Goal: Information Seeking & Learning: Learn about a topic

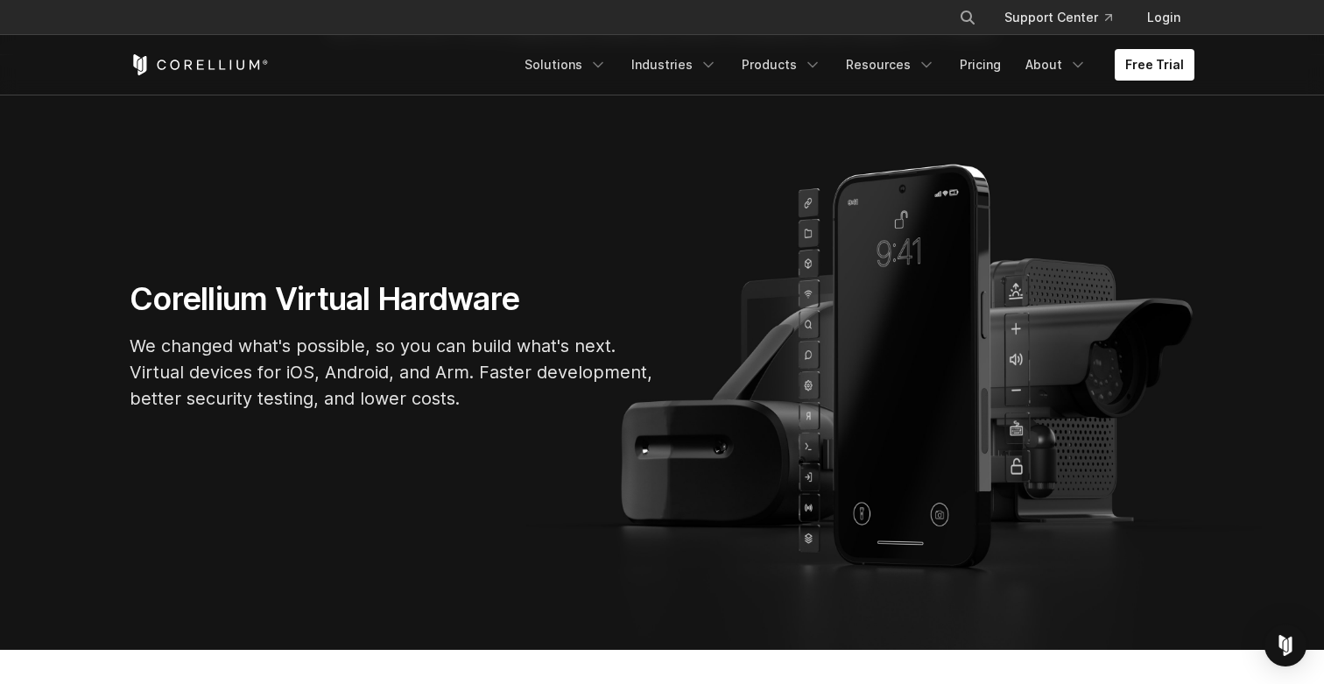
scroll to position [91, 0]
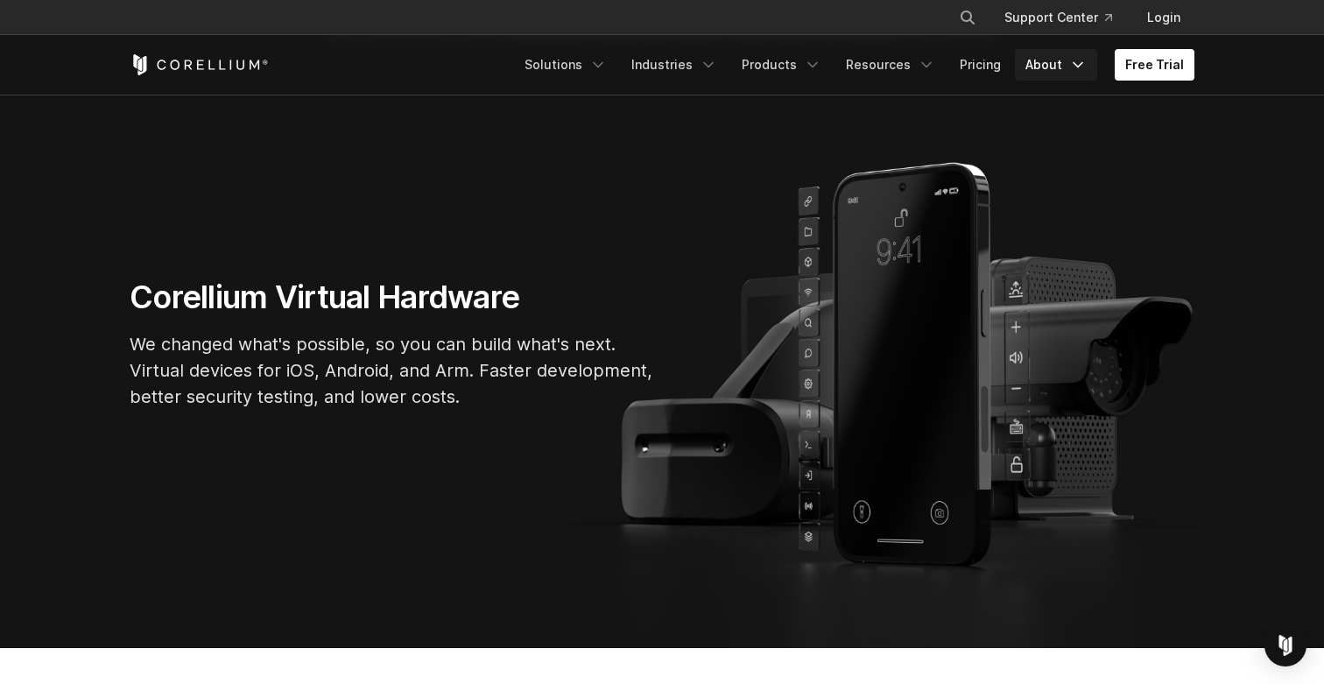
click at [1076, 67] on icon "Navigation Menu" at bounding box center [1078, 65] width 18 height 18
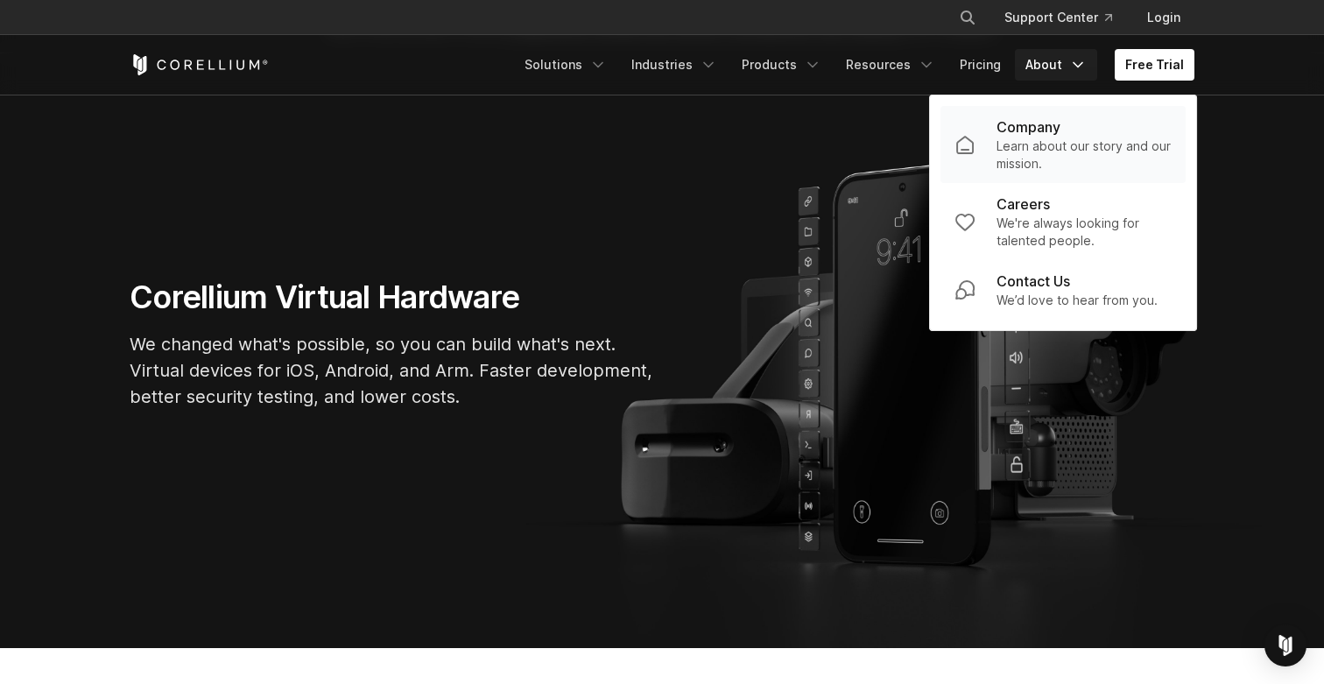
click at [1031, 141] on p "Learn about our story and our mission." at bounding box center [1084, 154] width 175 height 35
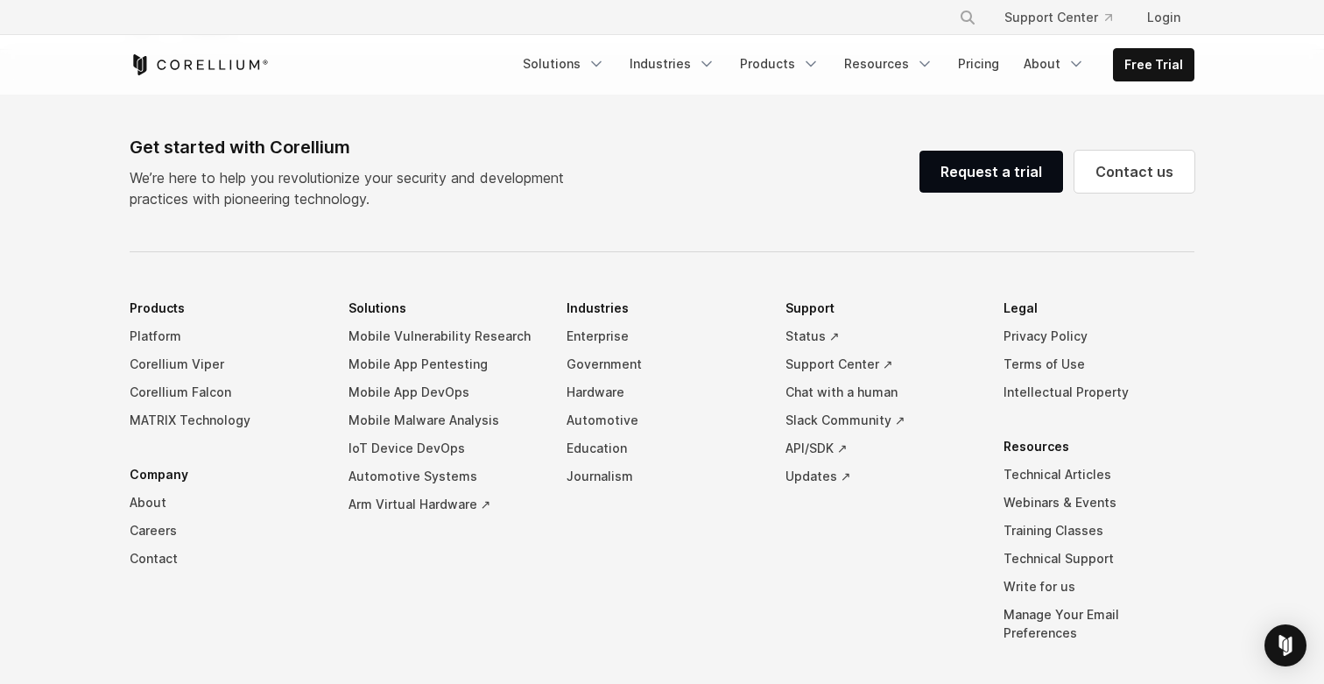
scroll to position [2995, 0]
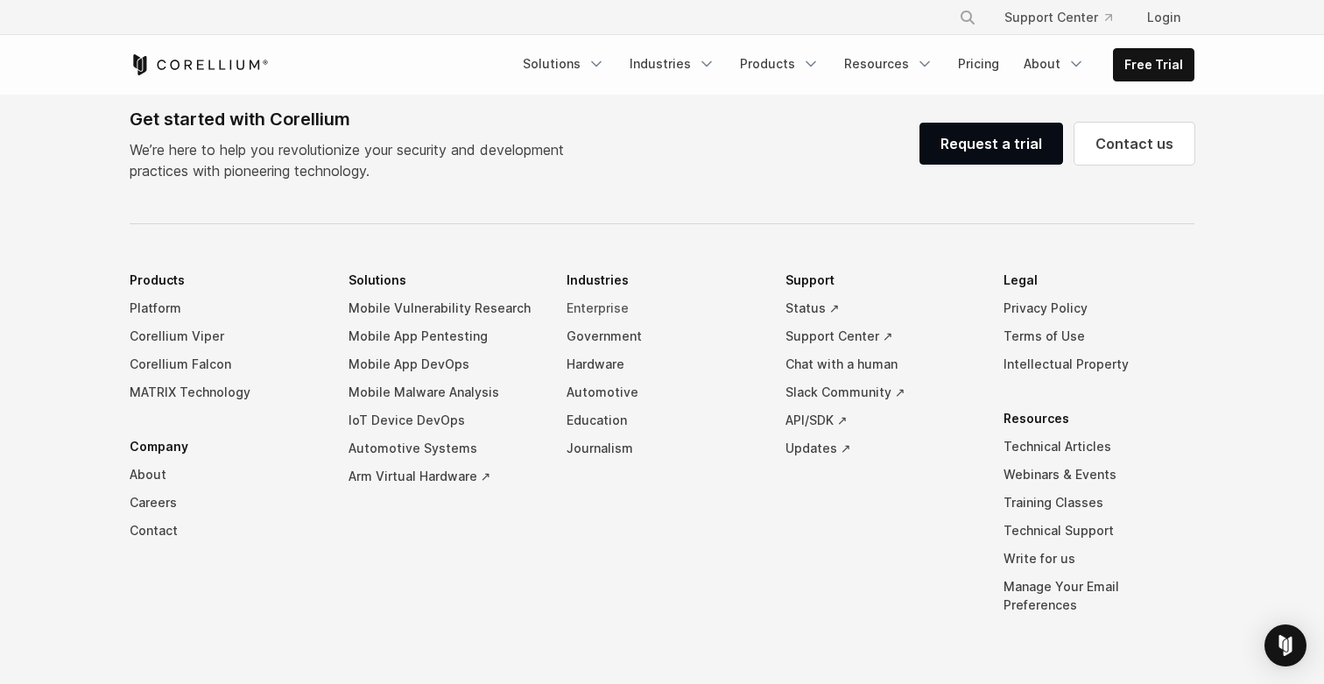
click at [592, 294] on link "Enterprise" at bounding box center [662, 308] width 191 height 28
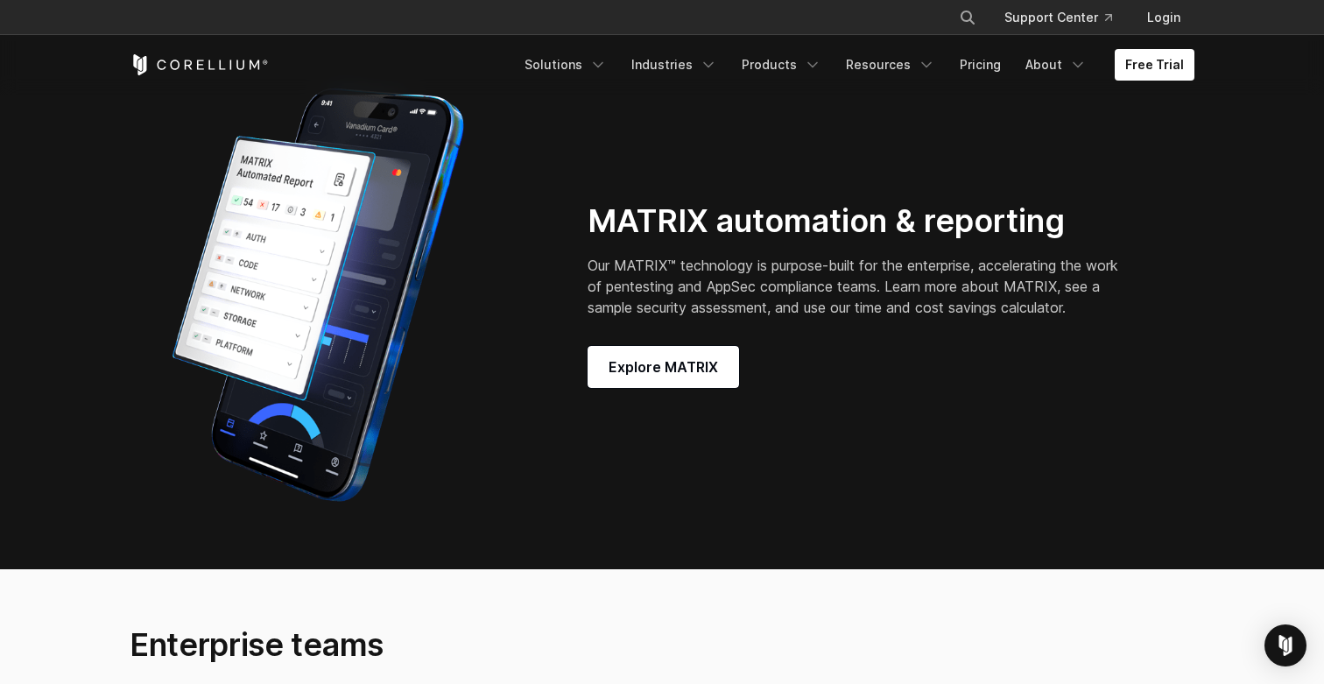
scroll to position [2711, 0]
